Goal: Transaction & Acquisition: Obtain resource

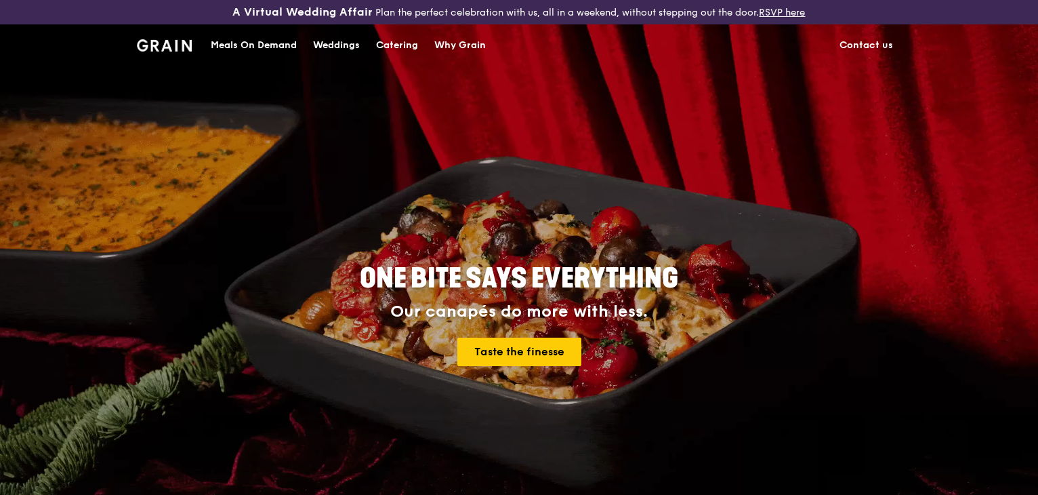
click at [384, 46] on div "Catering" at bounding box center [397, 45] width 42 height 41
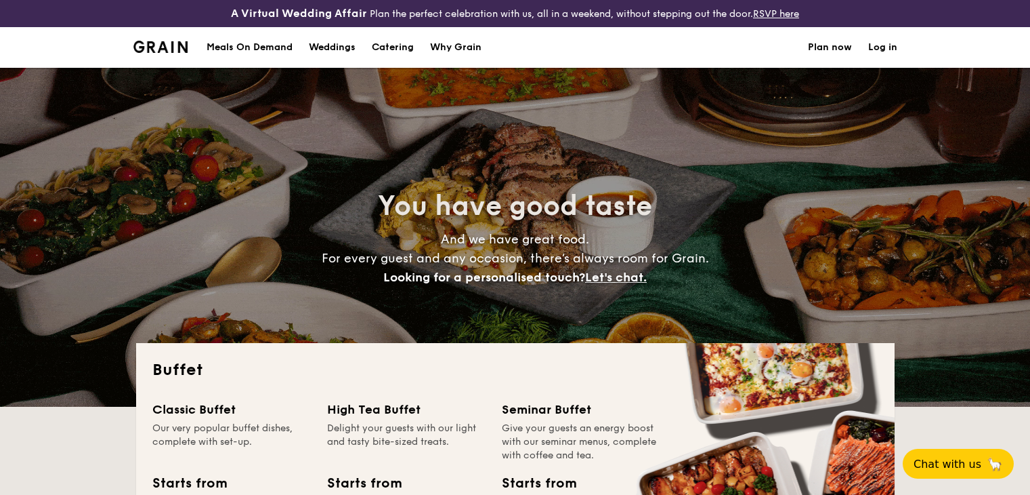
select select
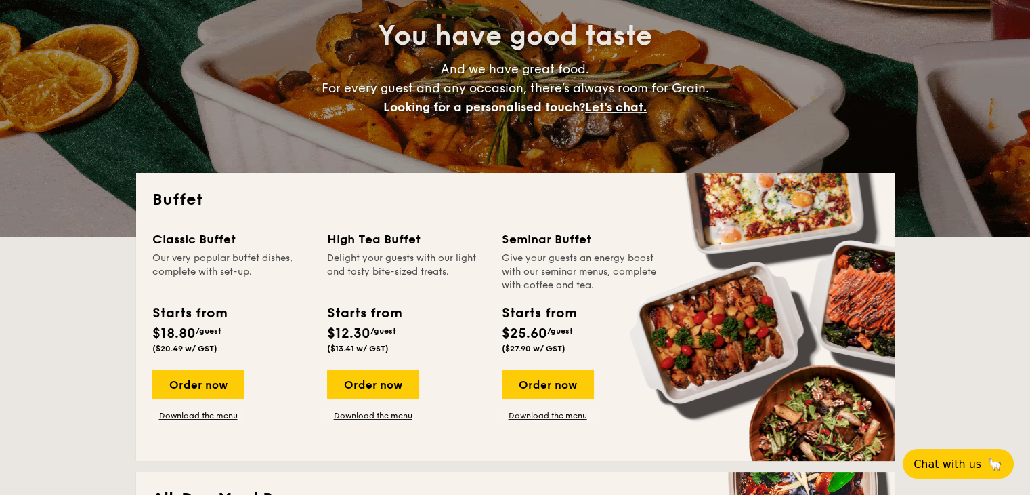
scroll to position [203, 0]
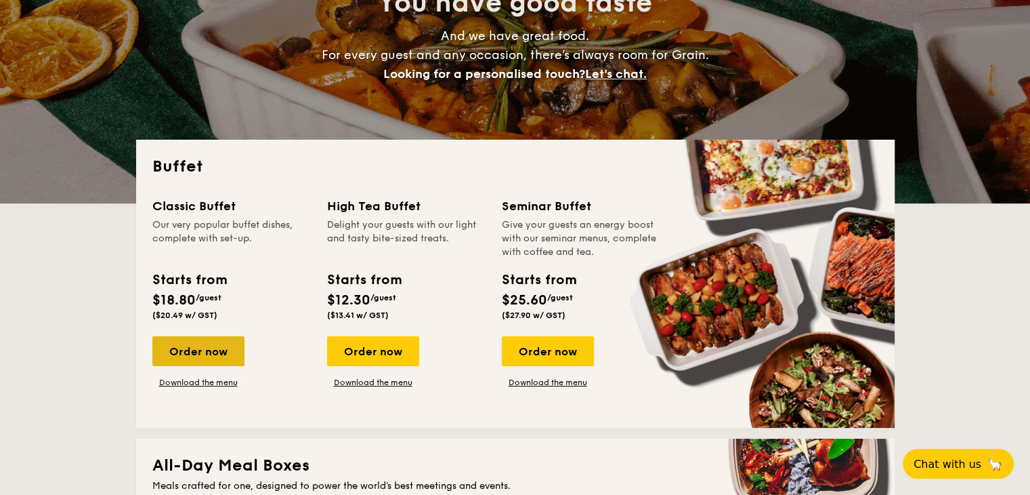
click at [206, 352] on div "Order now" at bounding box center [198, 351] width 92 height 30
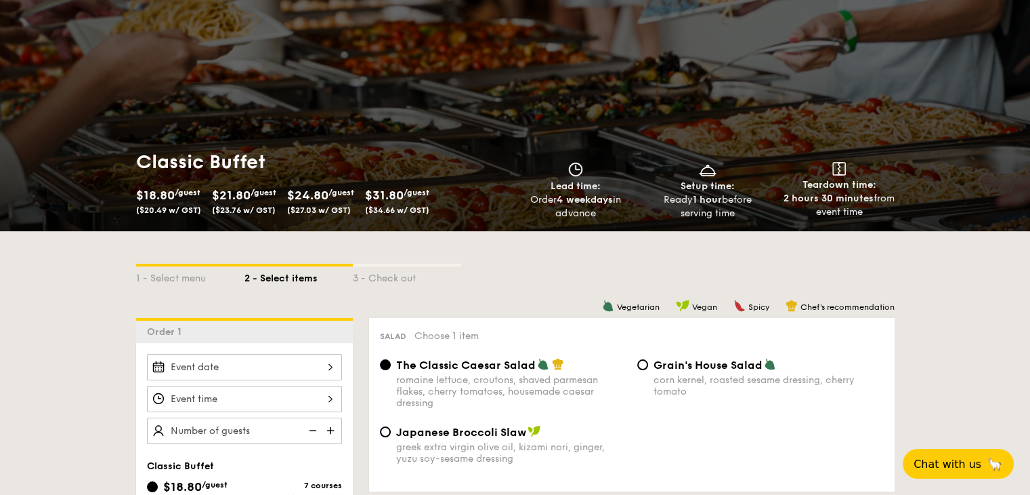
scroll to position [135, 0]
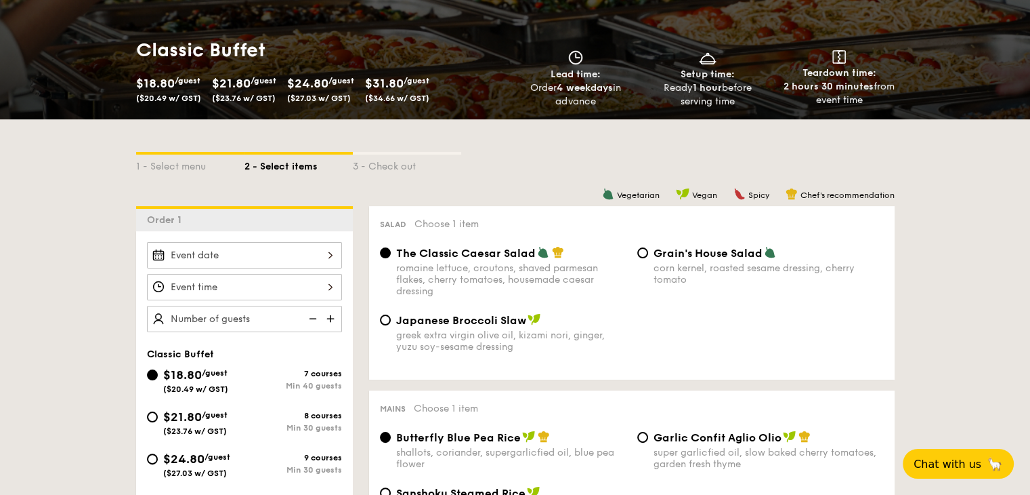
select select
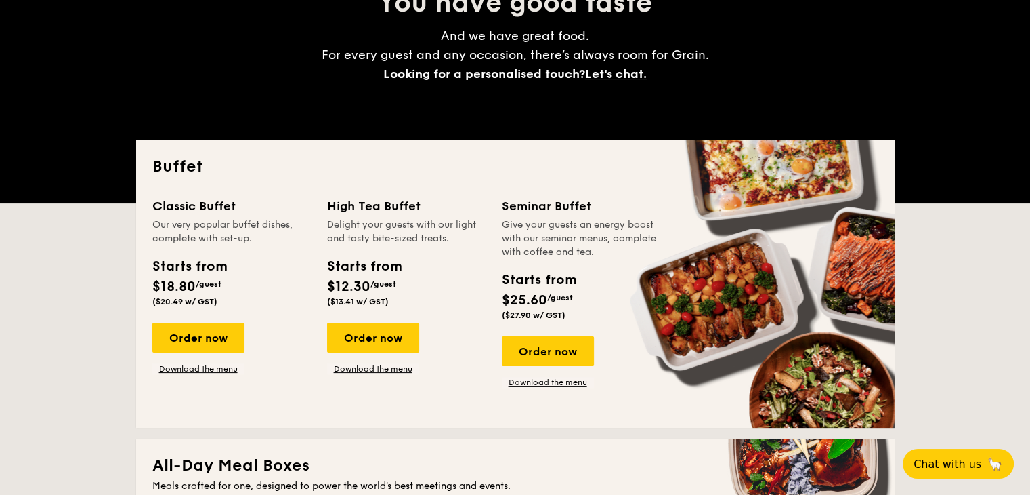
scroll to position [230, 0]
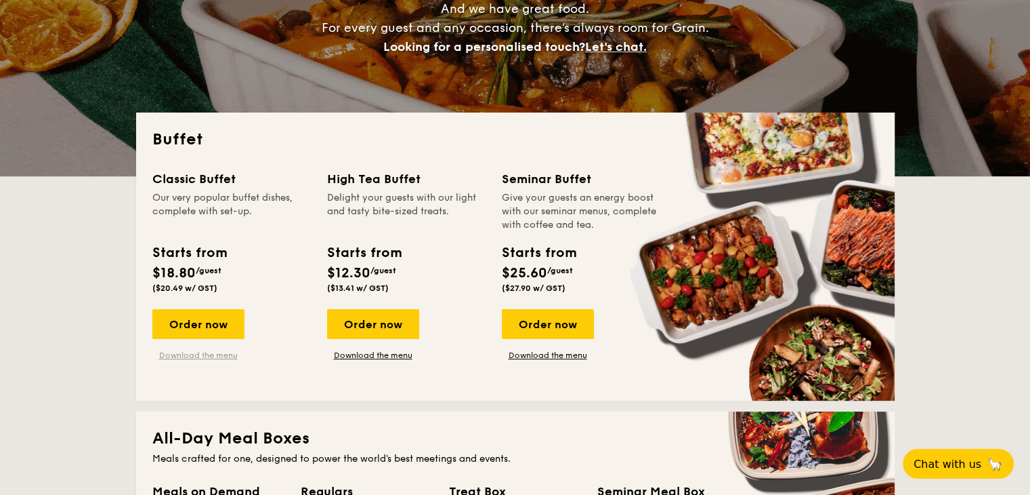
click at [204, 356] on link "Download the menu" at bounding box center [198, 355] width 92 height 11
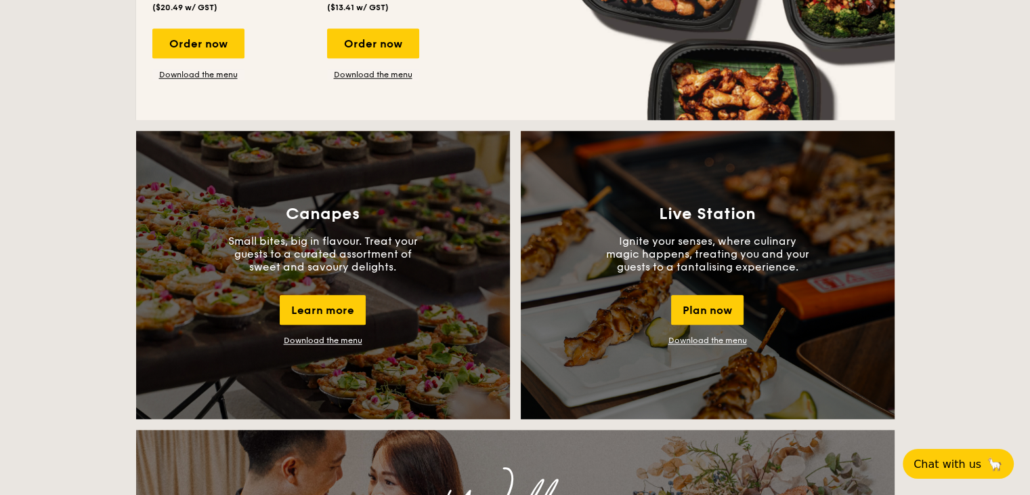
scroll to position [1111, 0]
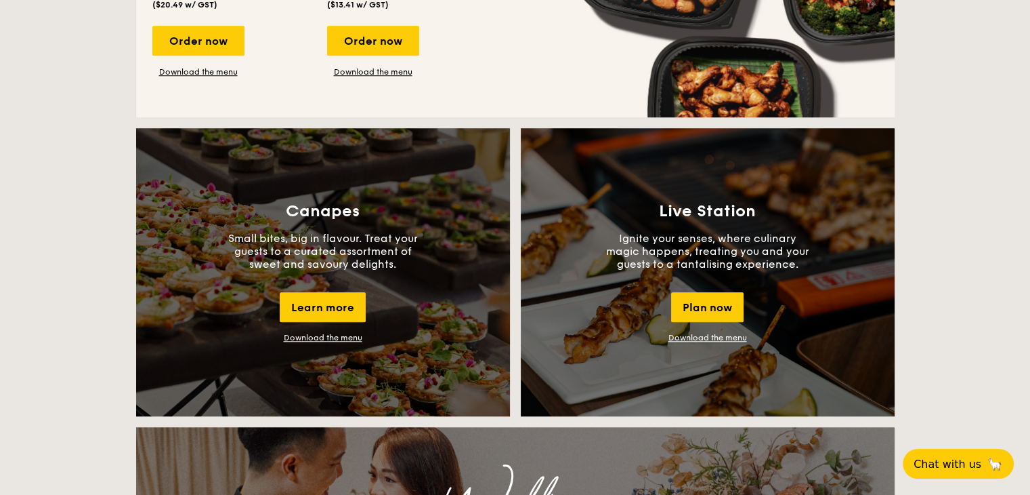
click at [700, 334] on link "Download the menu" at bounding box center [708, 337] width 79 height 9
